Goal: Information Seeking & Learning: Learn about a topic

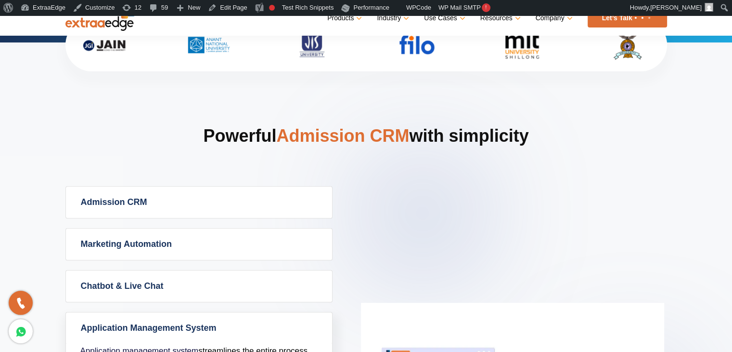
scroll to position [333, 0]
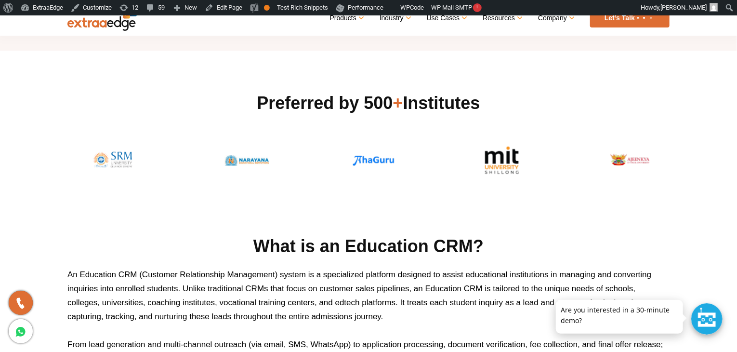
scroll to position [430, 0]
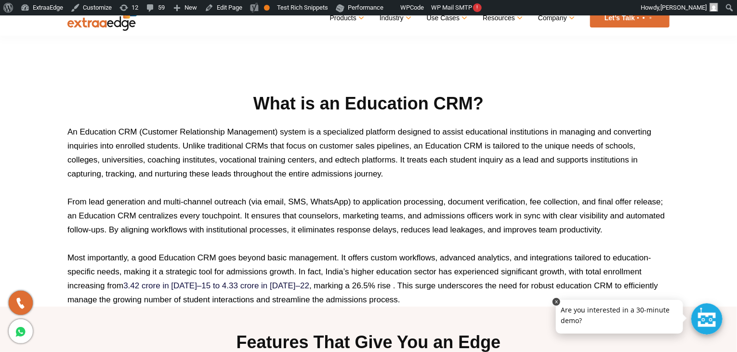
click at [555, 301] on link at bounding box center [556, 302] width 8 height 8
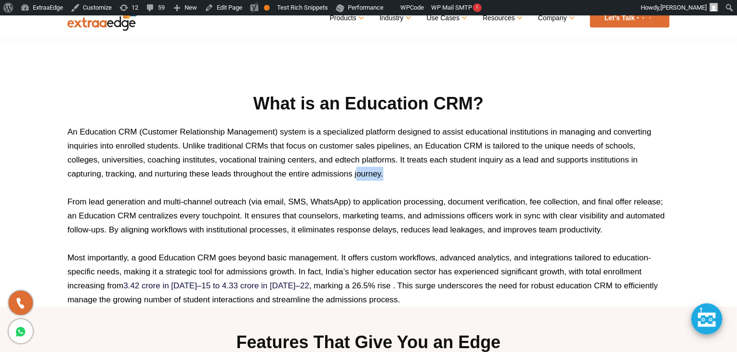
drag, startPoint x: 384, startPoint y: 175, endPoint x: 355, endPoint y: 170, distance: 29.3
click at [355, 170] on p "An Education CRM (Customer Relationship Management) system is a specialized pla…" at bounding box center [368, 153] width 602 height 56
click at [386, 168] on p "An Education CRM (Customer Relationship Management) system is a specialized pla…" at bounding box center [368, 153] width 602 height 56
click at [389, 174] on p "An Education CRM (Customer Relationship Management) system is a specialized pla…" at bounding box center [368, 153] width 602 height 56
